Goal: Information Seeking & Learning: Learn about a topic

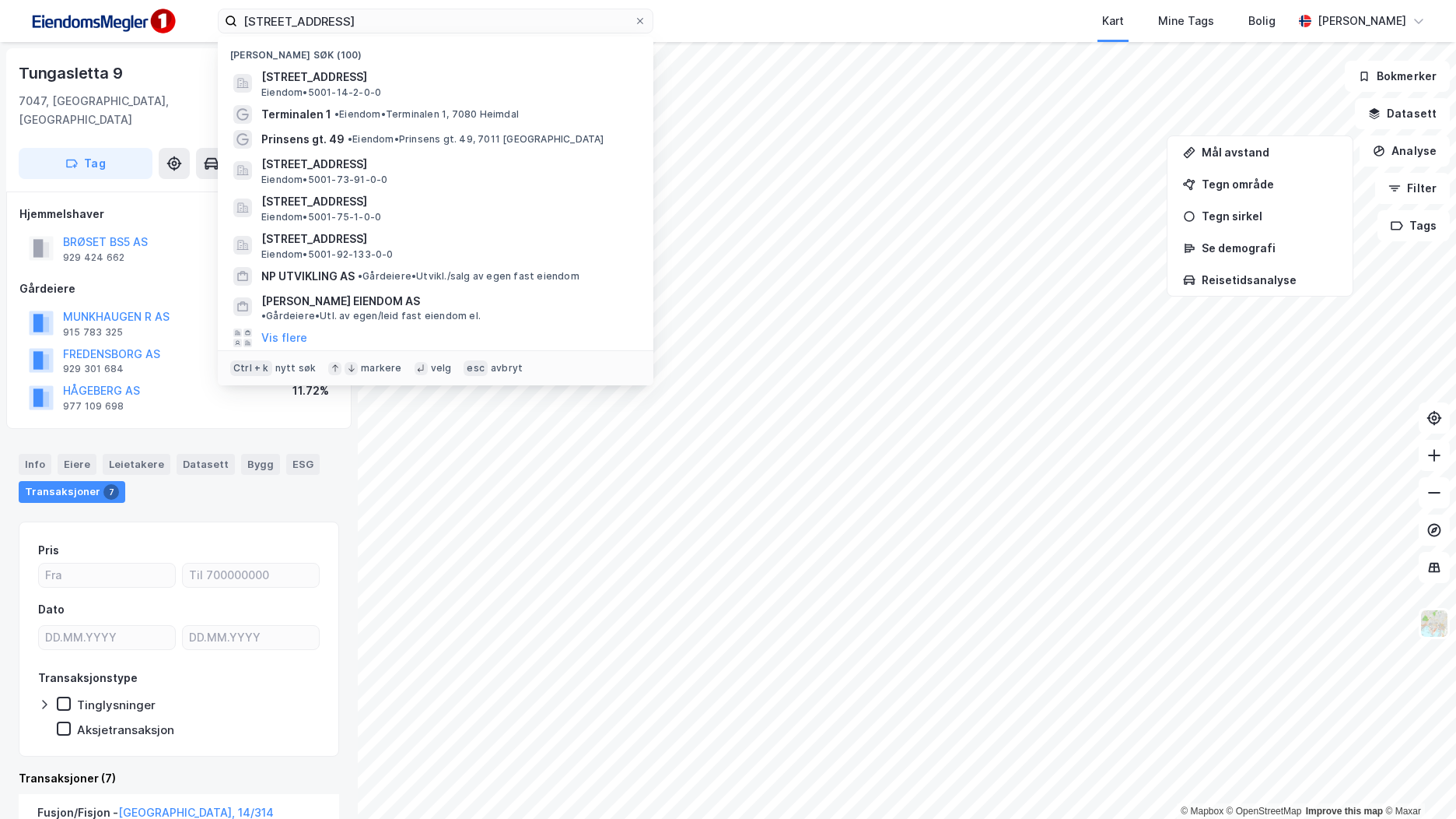
click at [309, 27] on input "[STREET_ADDRESS]" at bounding box center [435, 21] width 396 height 23
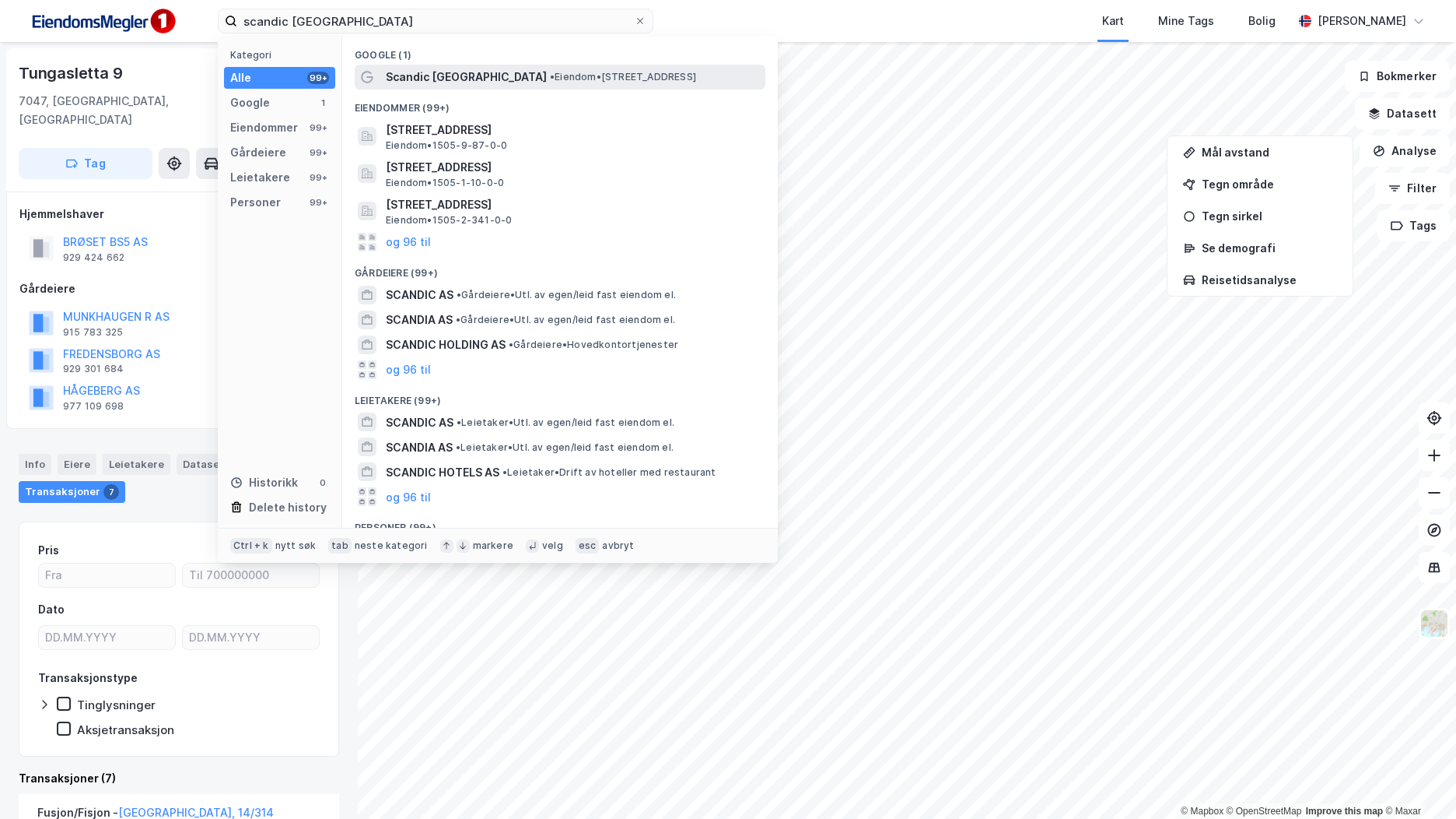
type input "scandic [GEOGRAPHIC_DATA]"
click at [438, 74] on span "Scandic [GEOGRAPHIC_DATA]" at bounding box center [466, 77] width 161 height 18
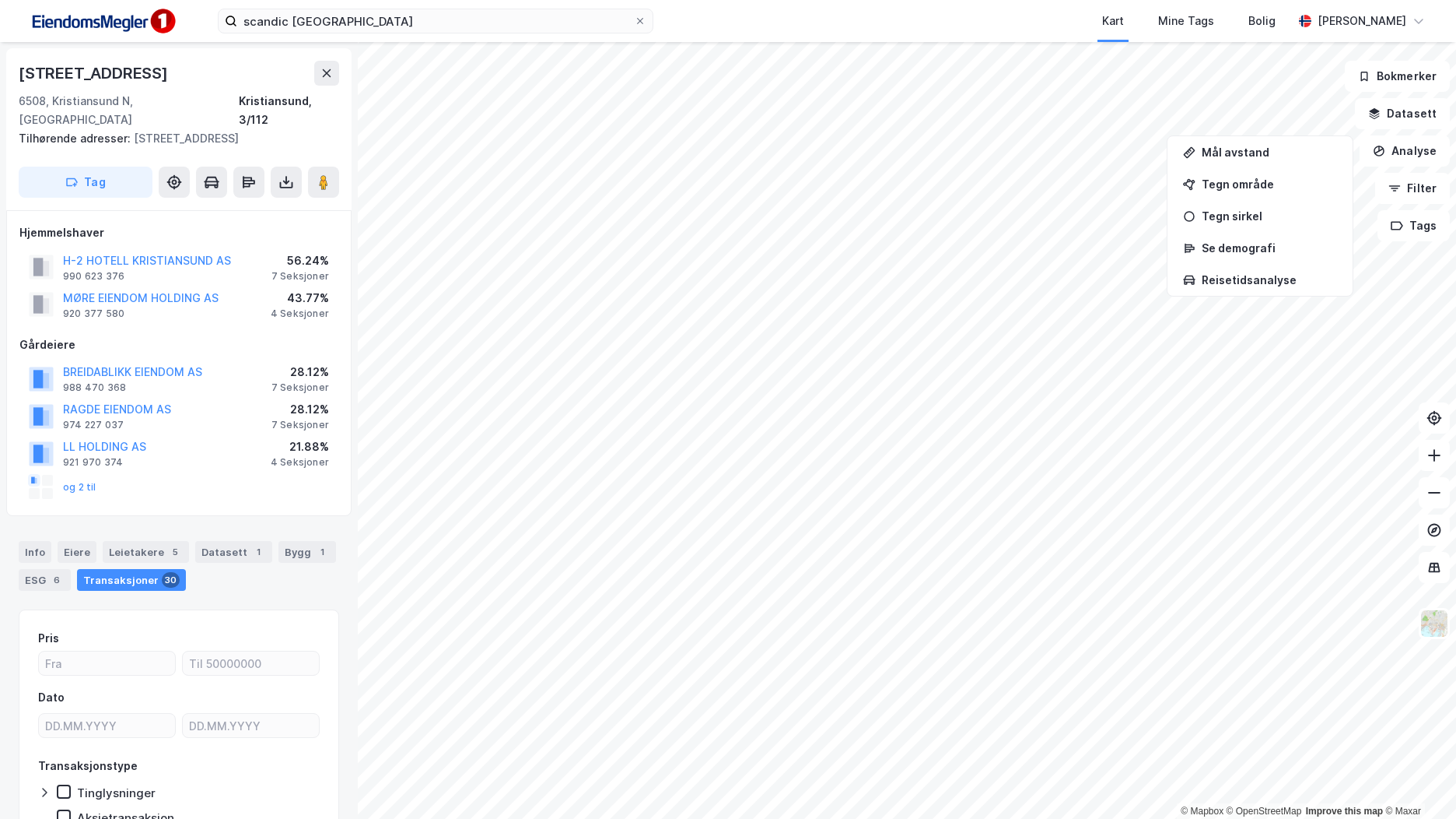
click at [181, 252] on div "H-2 HOTELL KRISTIANSUND AS" at bounding box center [147, 260] width 168 height 18
click at [0, 0] on button "H-2 HOTELL KRISTIANSUND AS" at bounding box center [0, 0] width 0 height 0
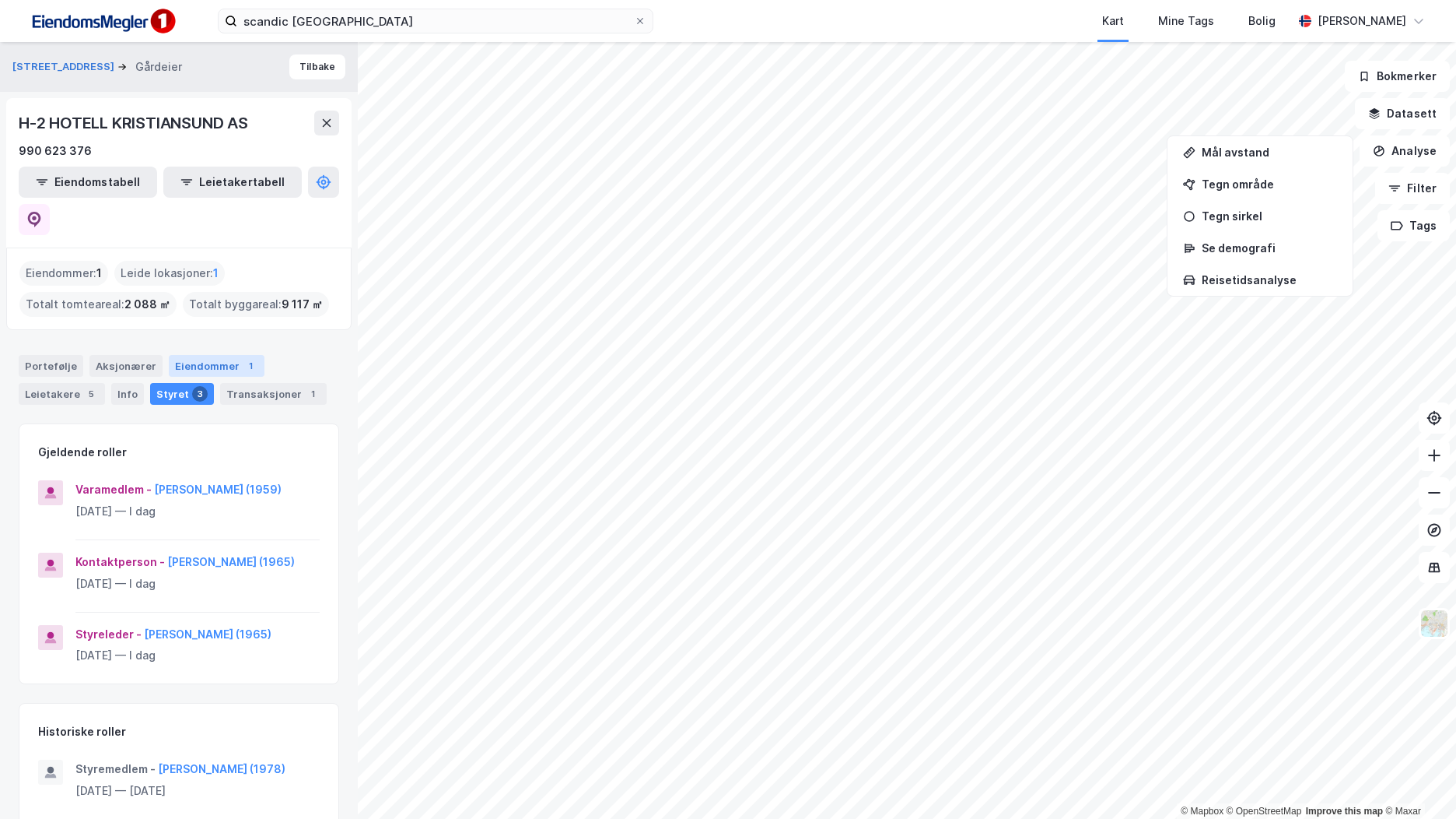
click at [243, 358] on div "1" at bounding box center [251, 366] width 15 height 15
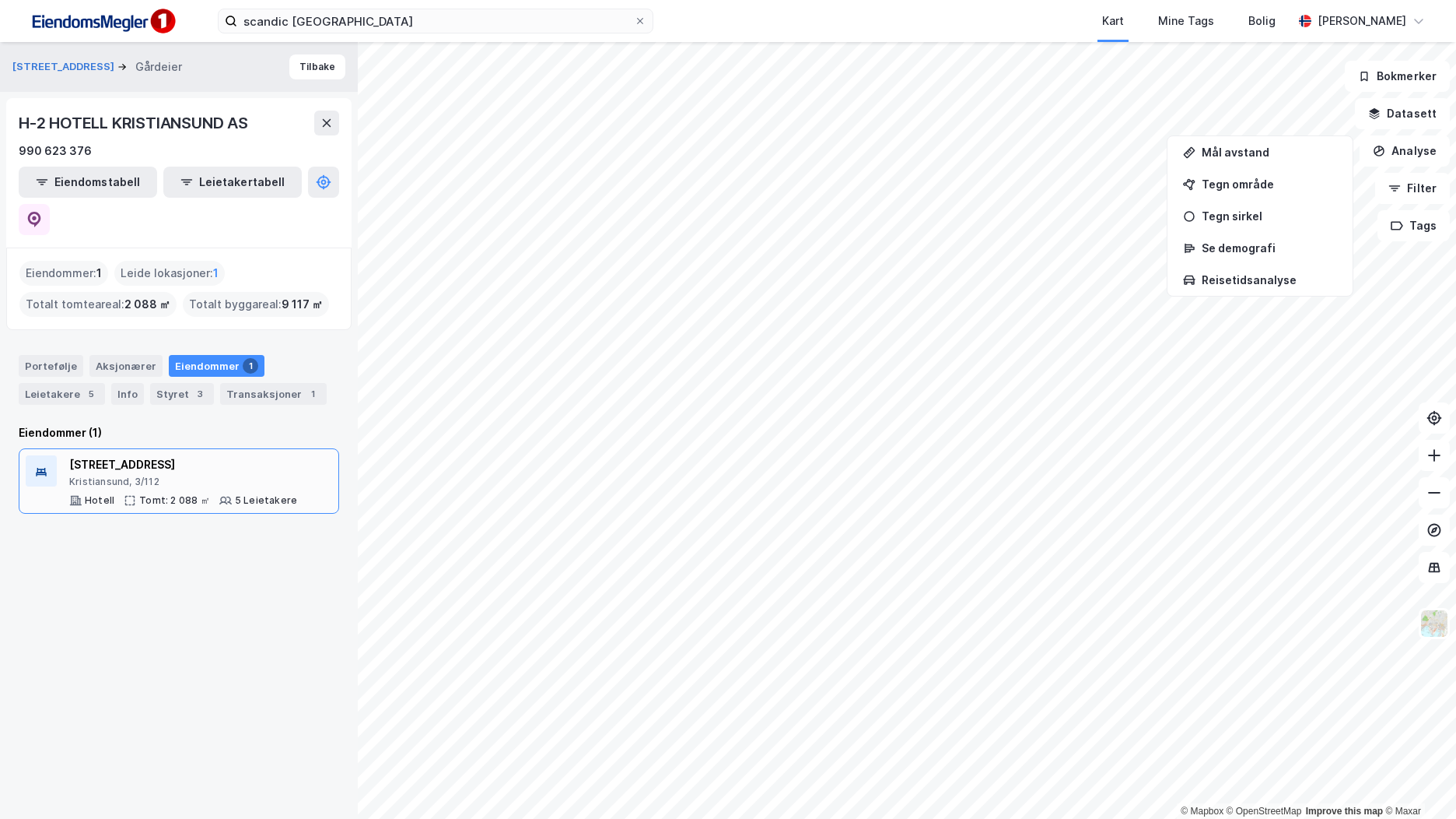
click at [143, 455] on div "[STREET_ADDRESS]" at bounding box center [182, 464] width 227 height 18
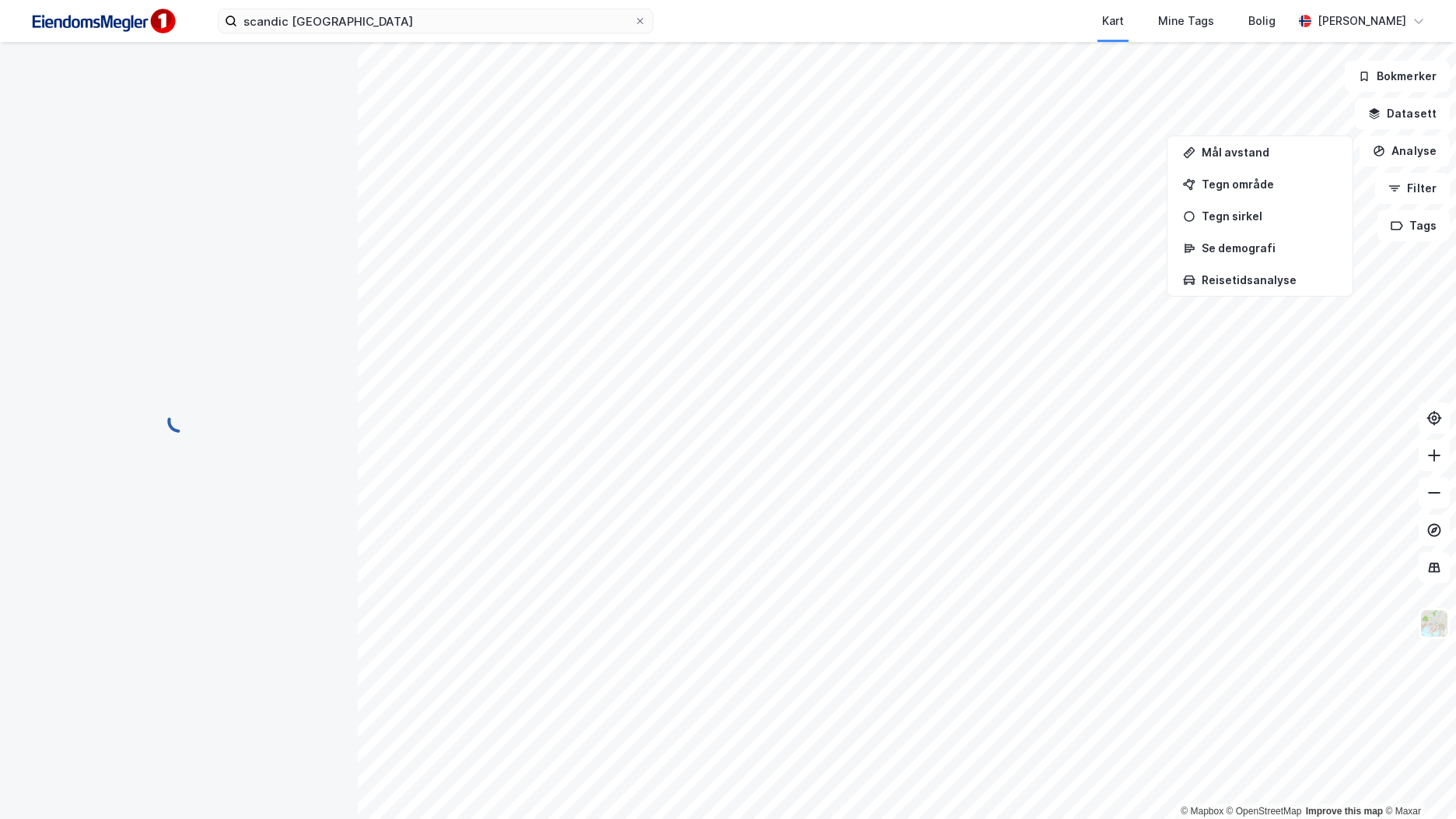
scroll to position [1, 0]
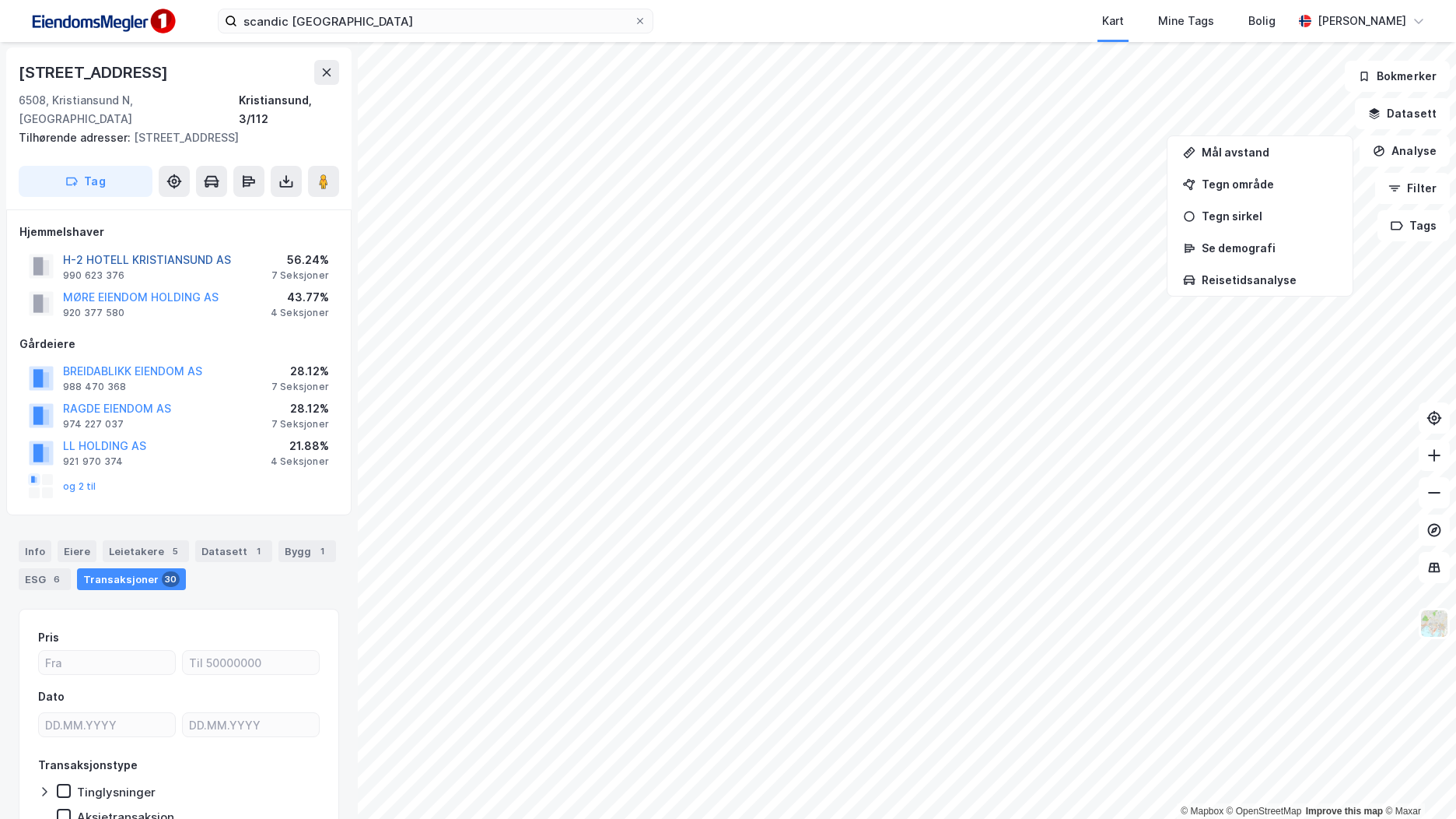
click at [0, 0] on button "H-2 HOTELL KRISTIANSUND AS" at bounding box center [0, 0] width 0 height 0
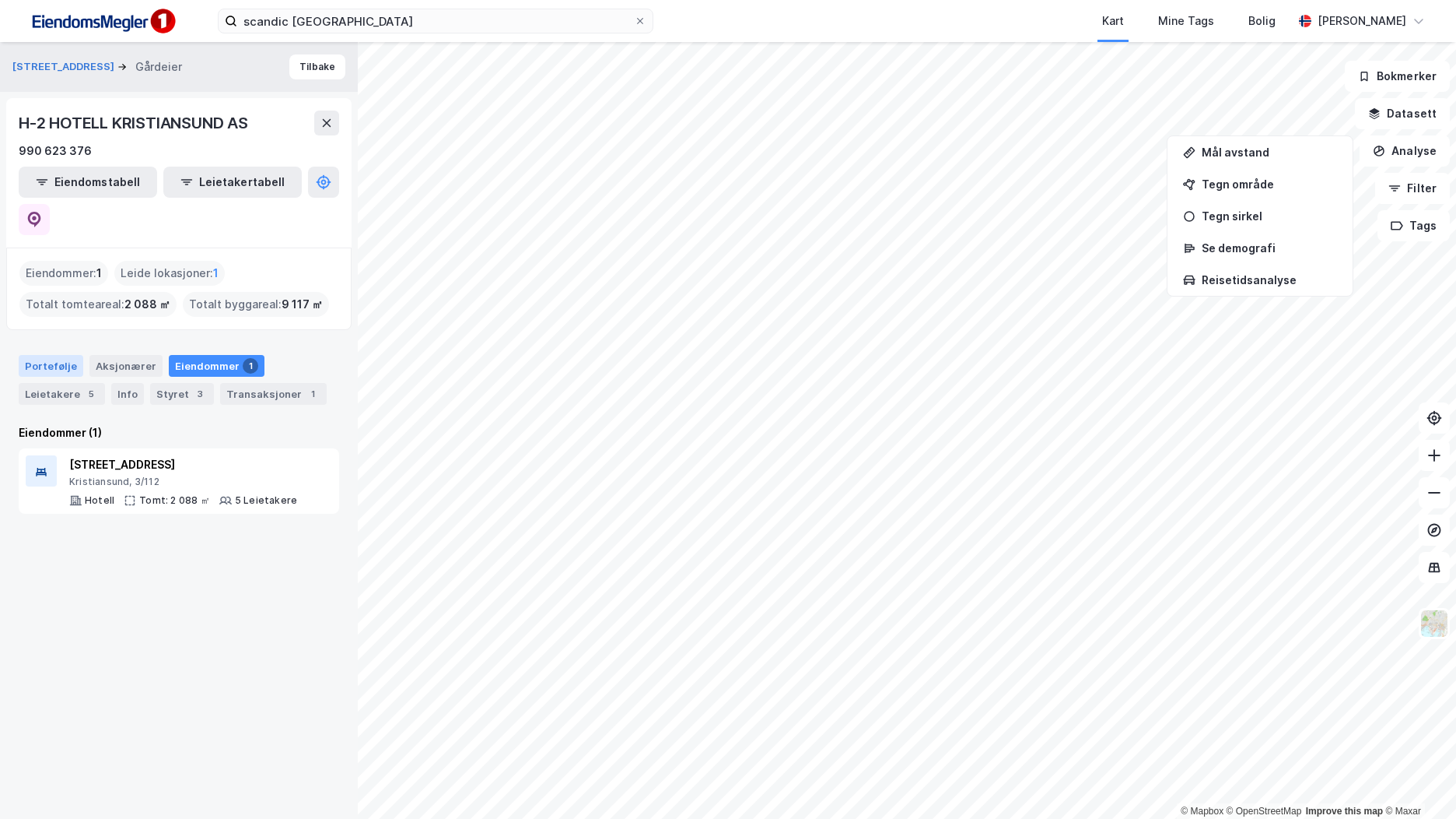
click at [59, 355] on div "Portefølje" at bounding box center [50, 366] width 64 height 22
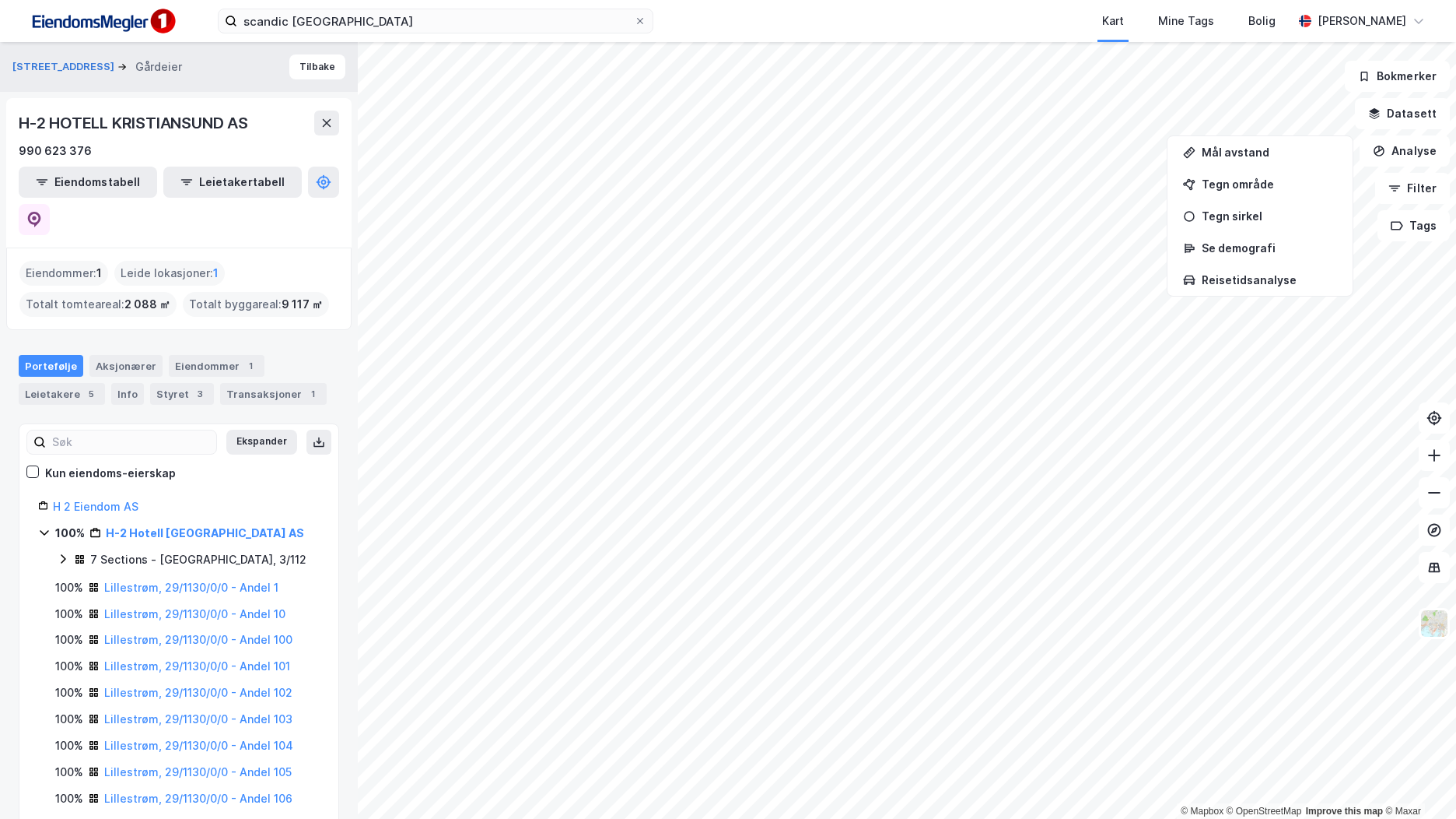
click at [68, 552] on icon at bounding box center [62, 558] width 12 height 12
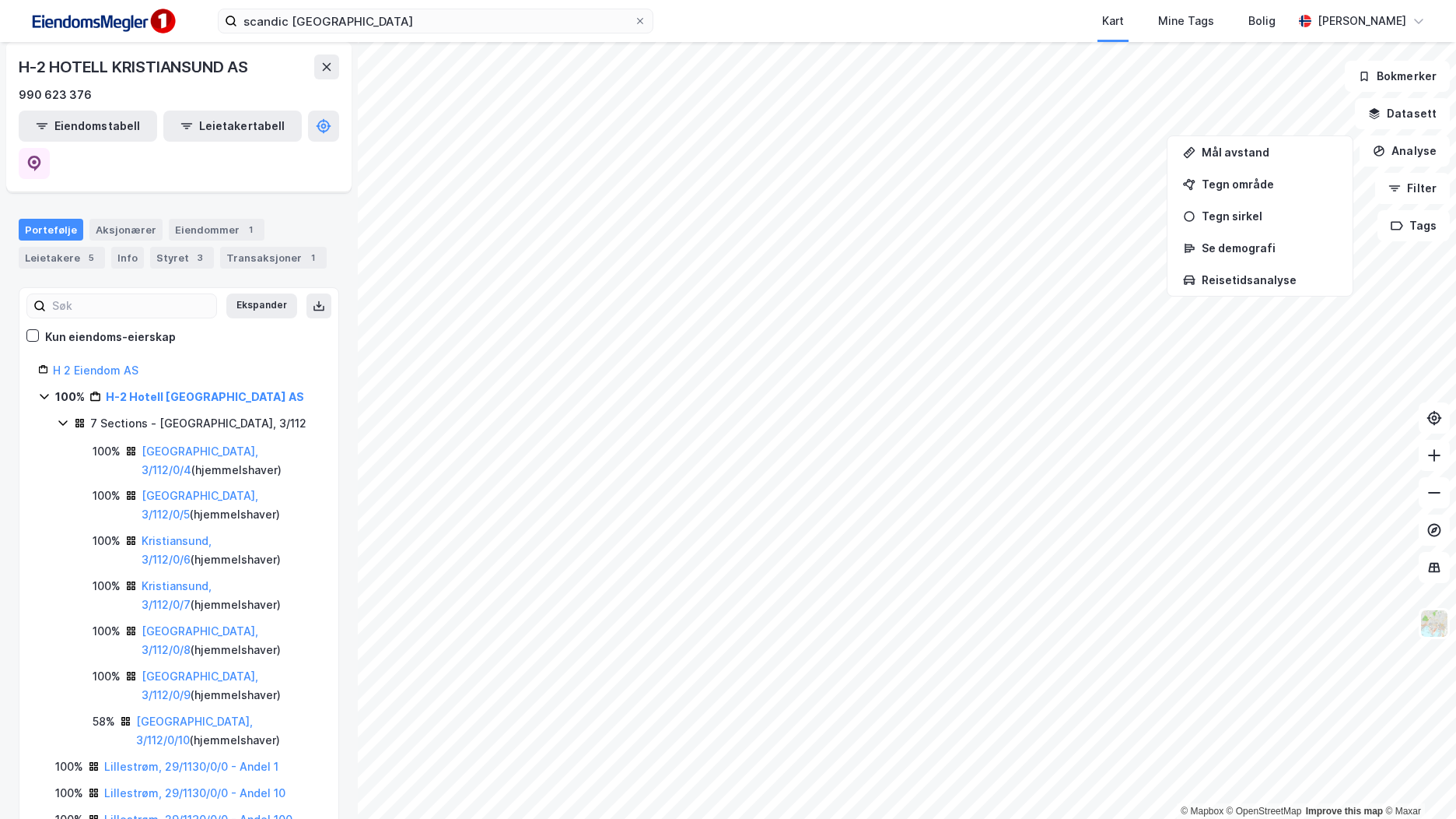
scroll to position [156, 0]
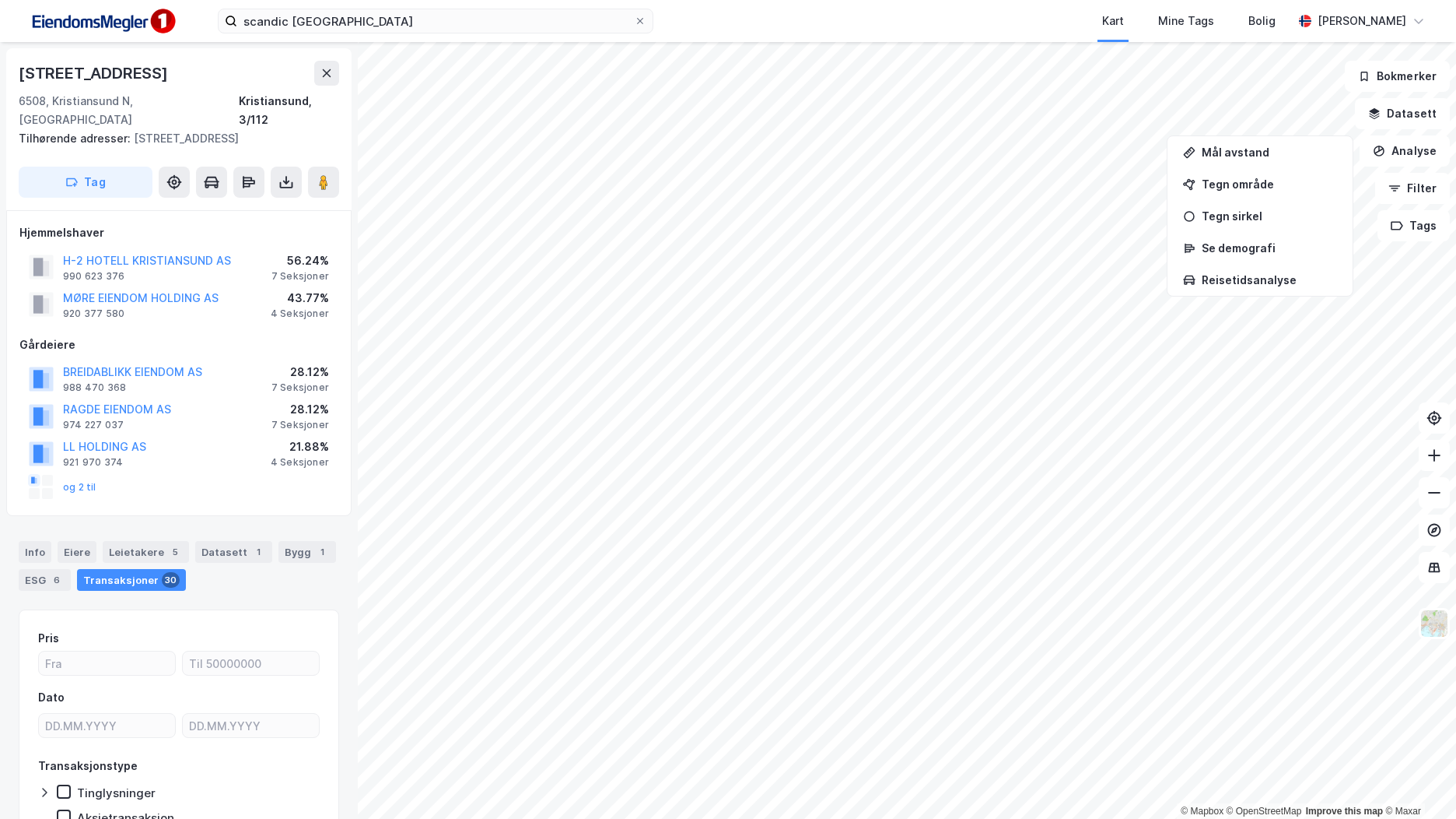
scroll to position [1, 0]
click at [36, 541] on div "Info" at bounding box center [35, 551] width 33 height 22
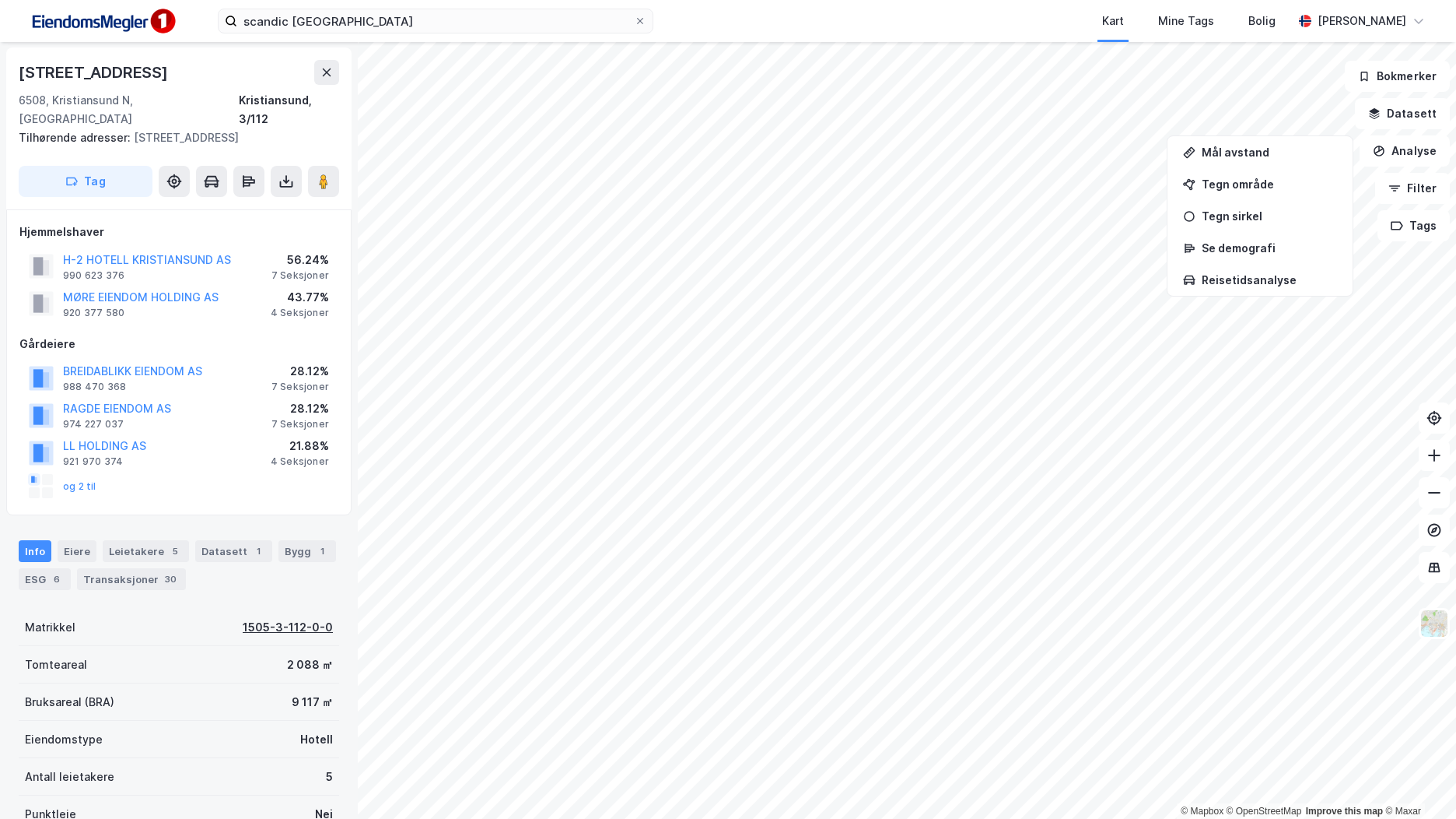
click at [277, 618] on div "1505-3-112-0-0" at bounding box center [288, 627] width 90 height 18
